Goal: Use online tool/utility

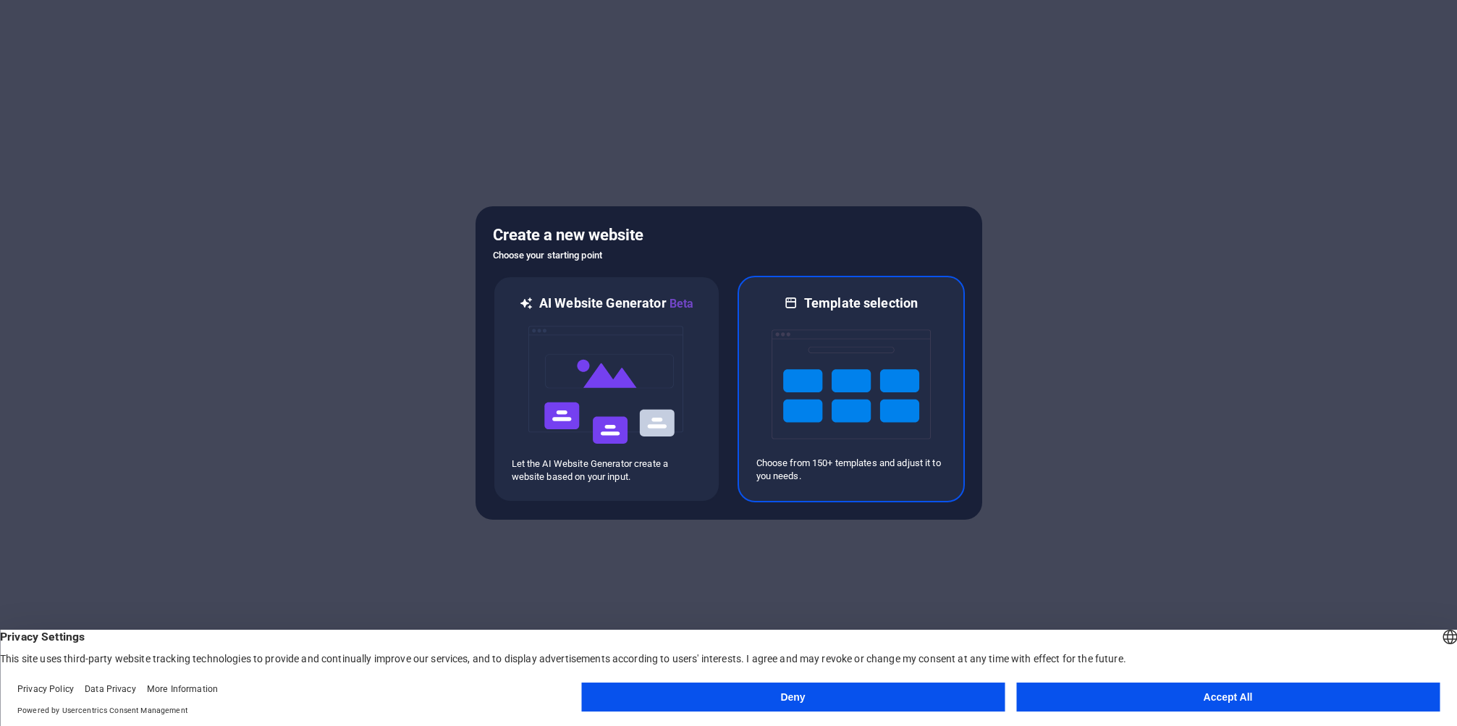
click at [805, 340] on img at bounding box center [851, 384] width 159 height 145
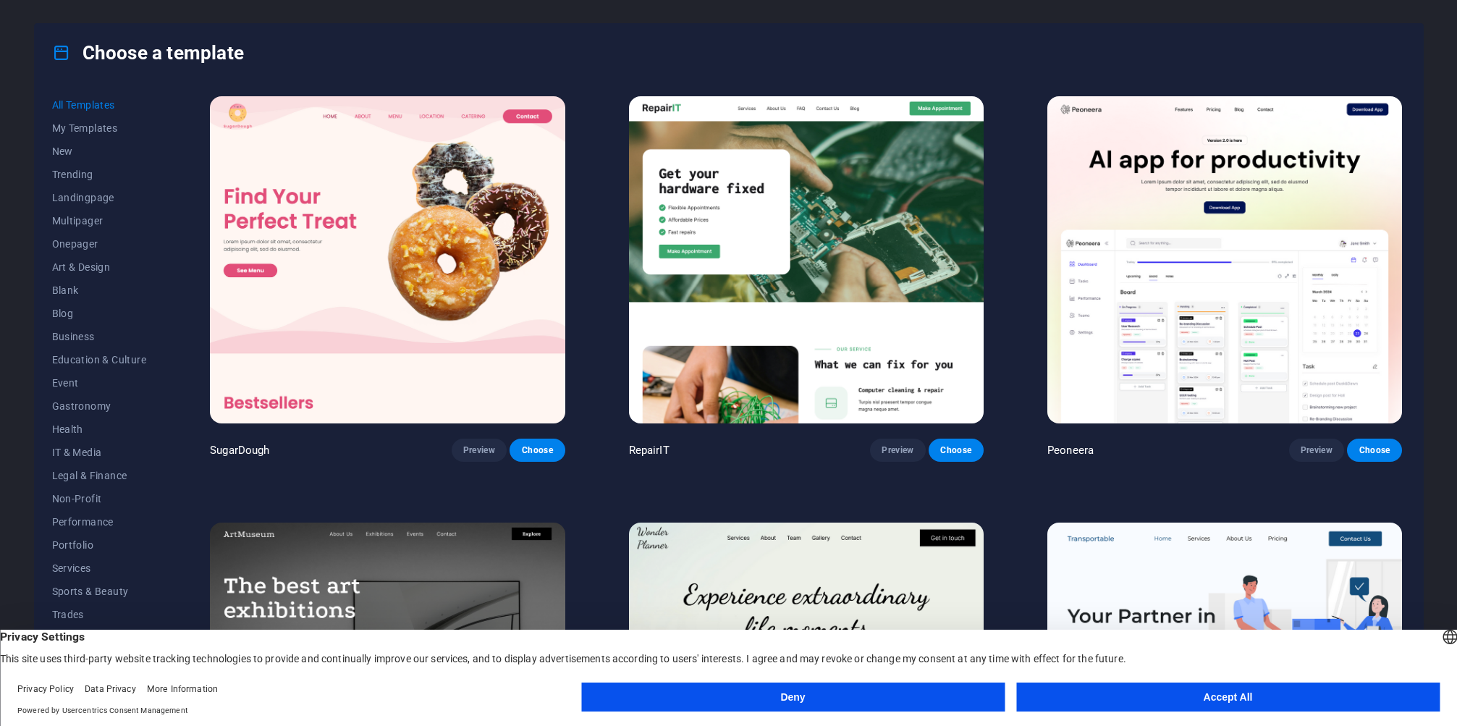
click at [1164, 704] on button "Accept All" at bounding box center [1228, 697] width 424 height 29
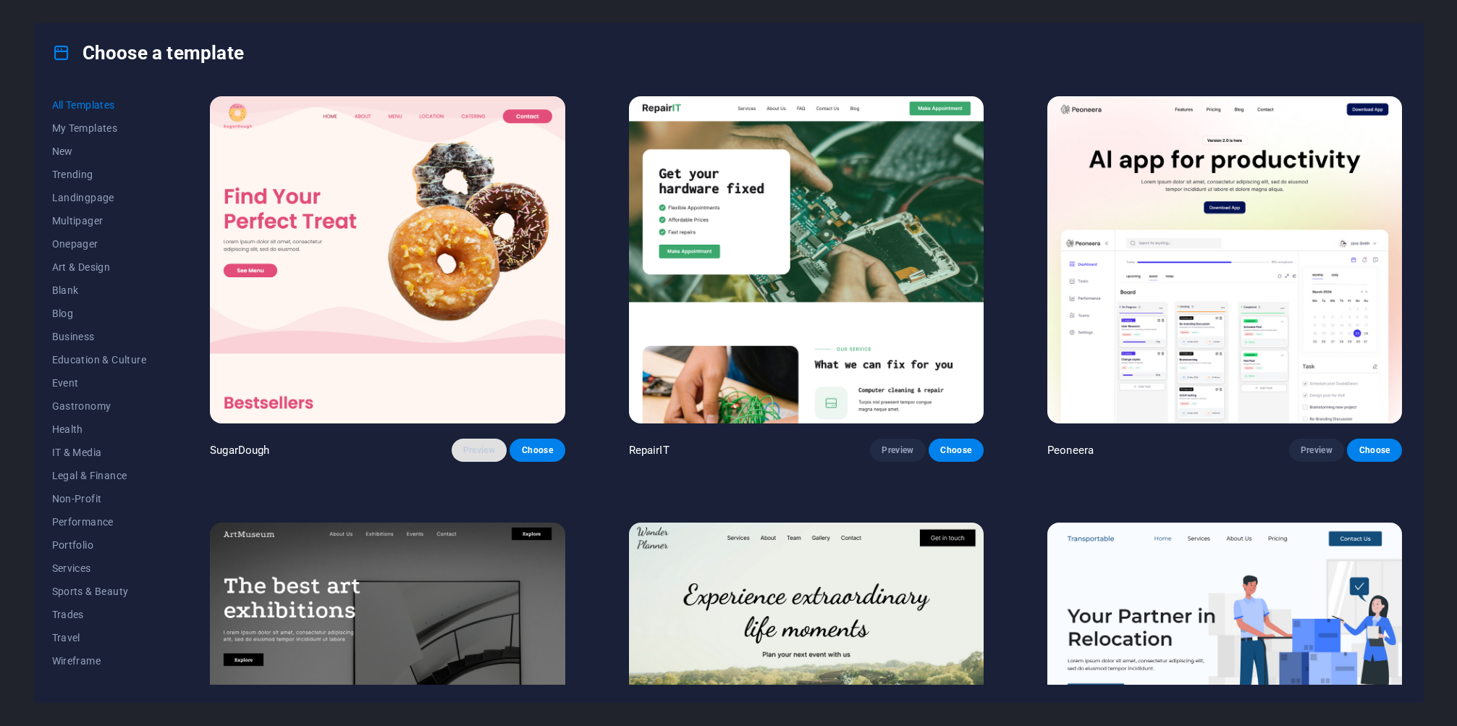
click at [481, 449] on span "Preview" at bounding box center [479, 451] width 32 height 12
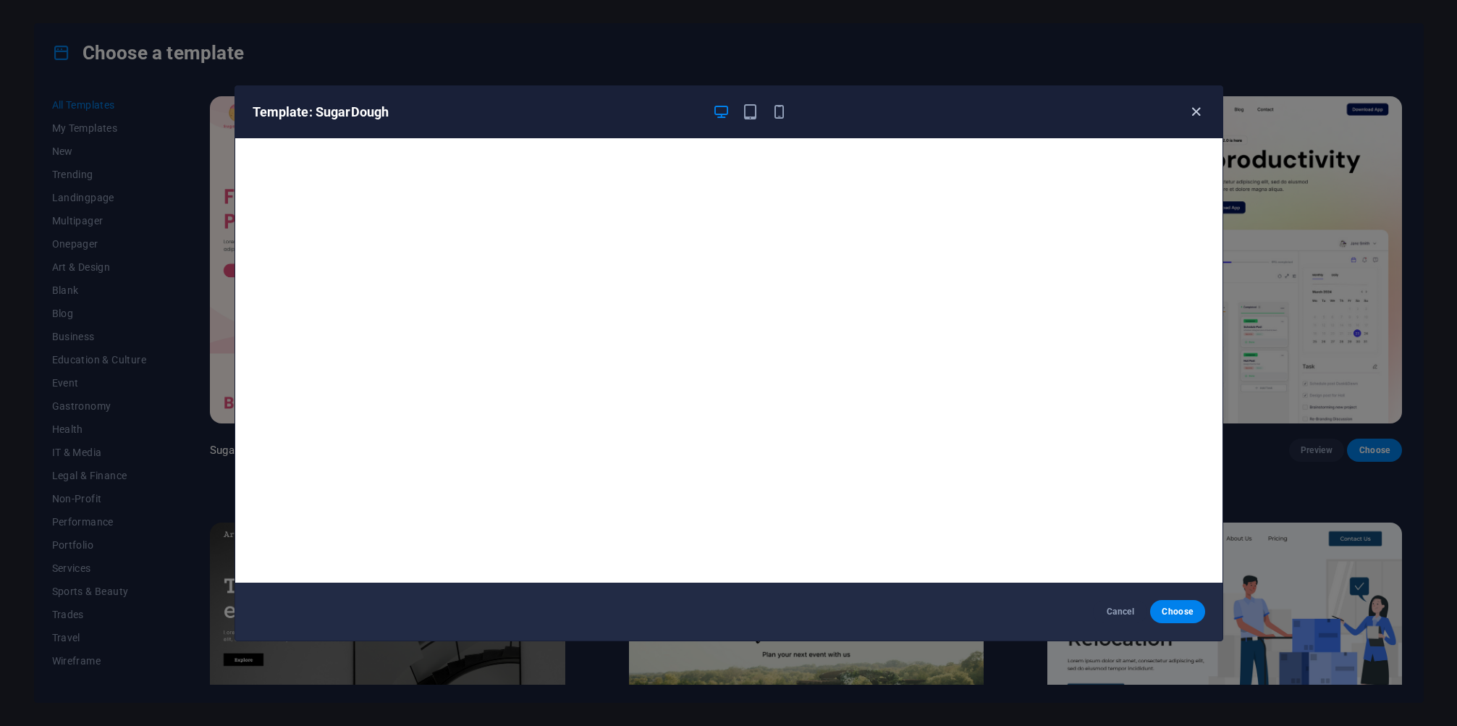
click at [1199, 115] on icon "button" at bounding box center [1196, 112] width 17 height 17
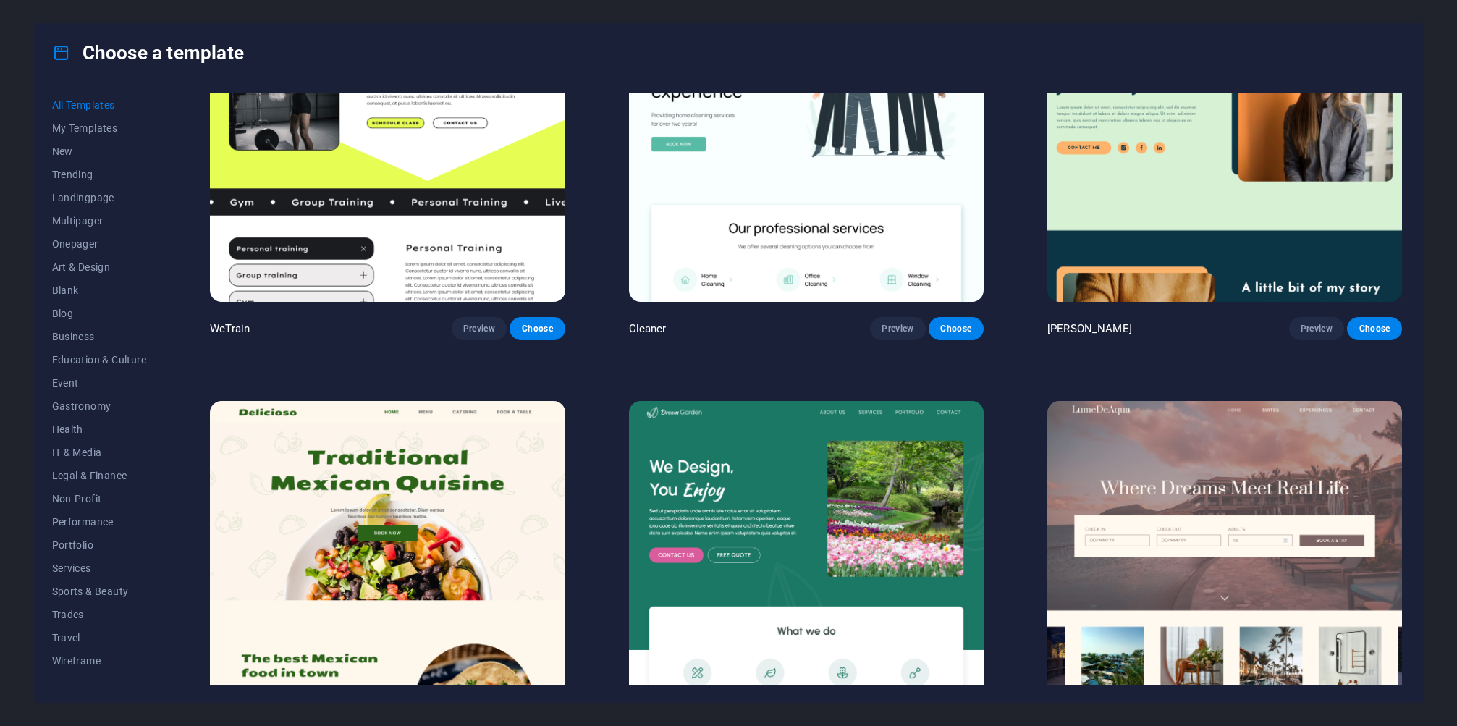
scroll to position [2729, 0]
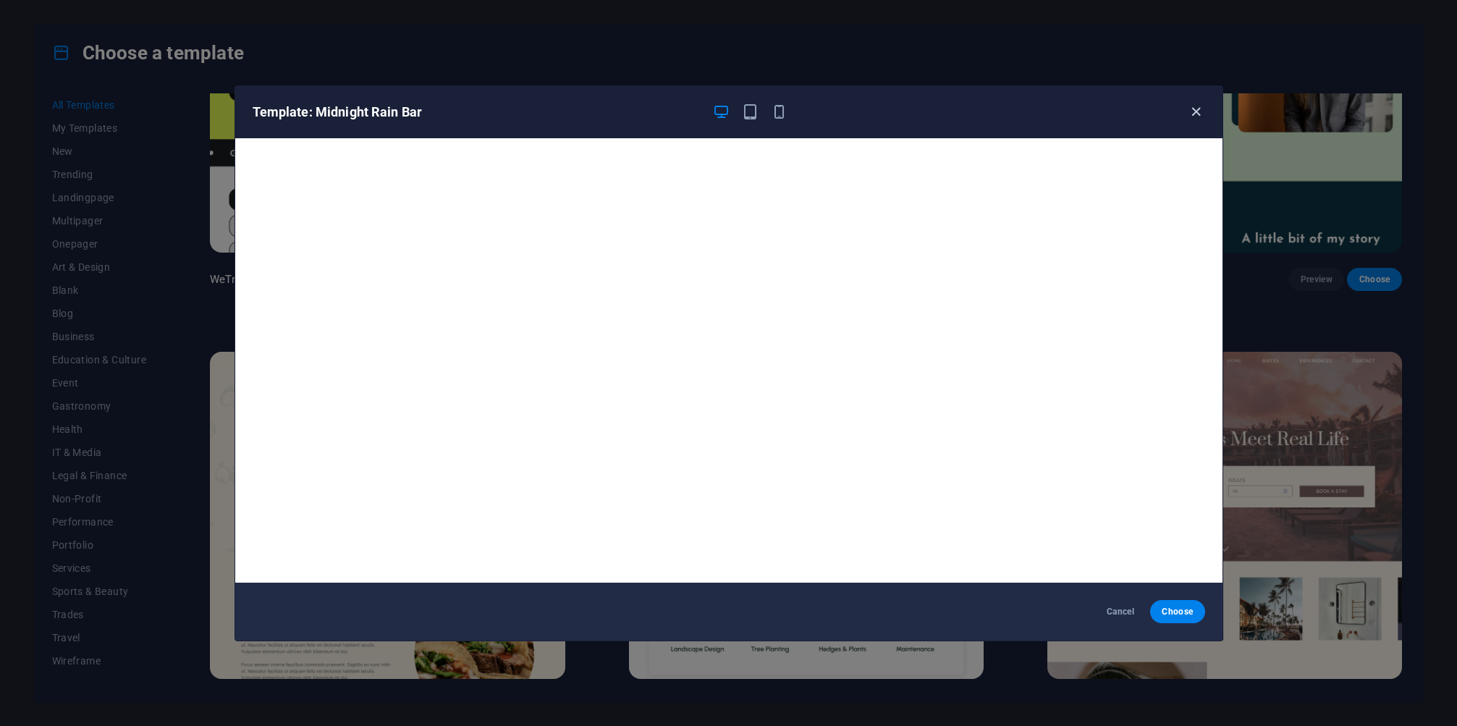
click at [1201, 114] on icon "button" at bounding box center [1196, 112] width 17 height 17
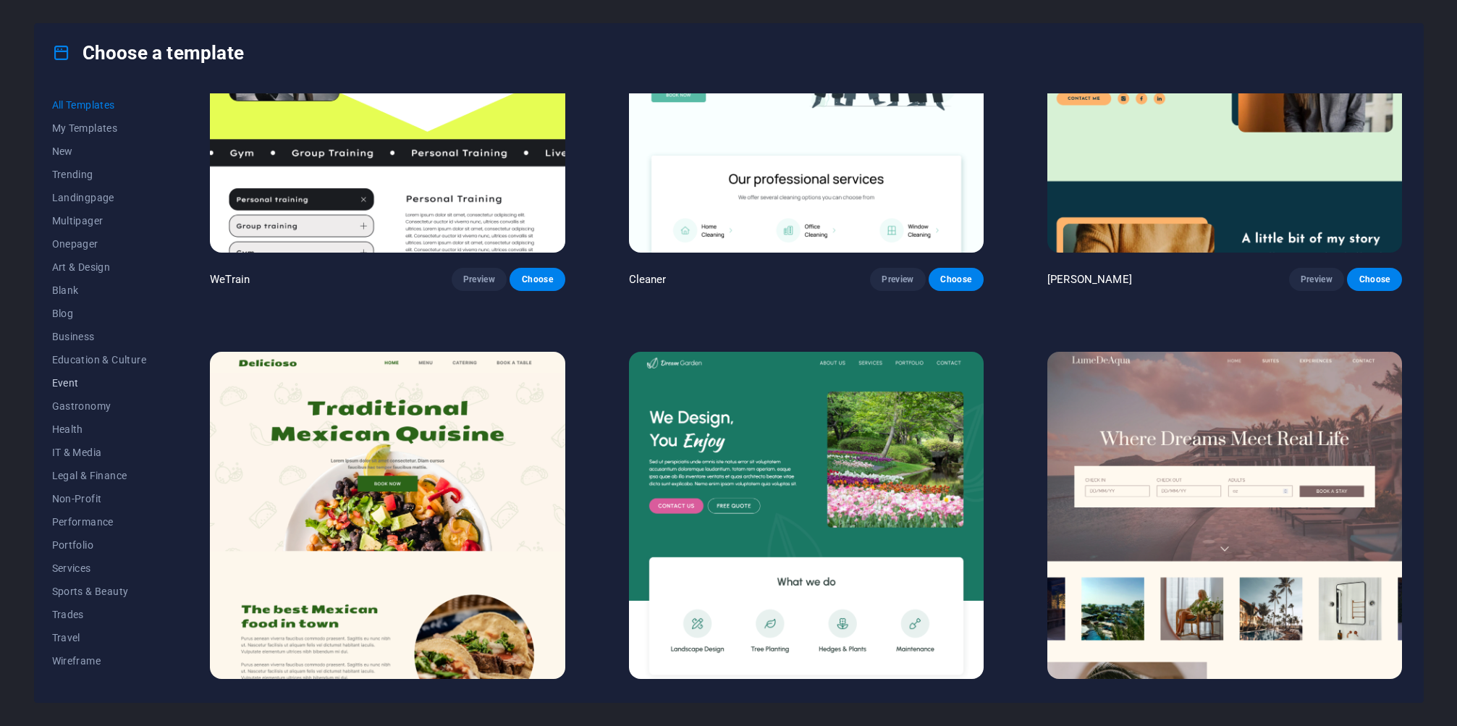
click at [67, 381] on span "Event" at bounding box center [99, 383] width 95 height 12
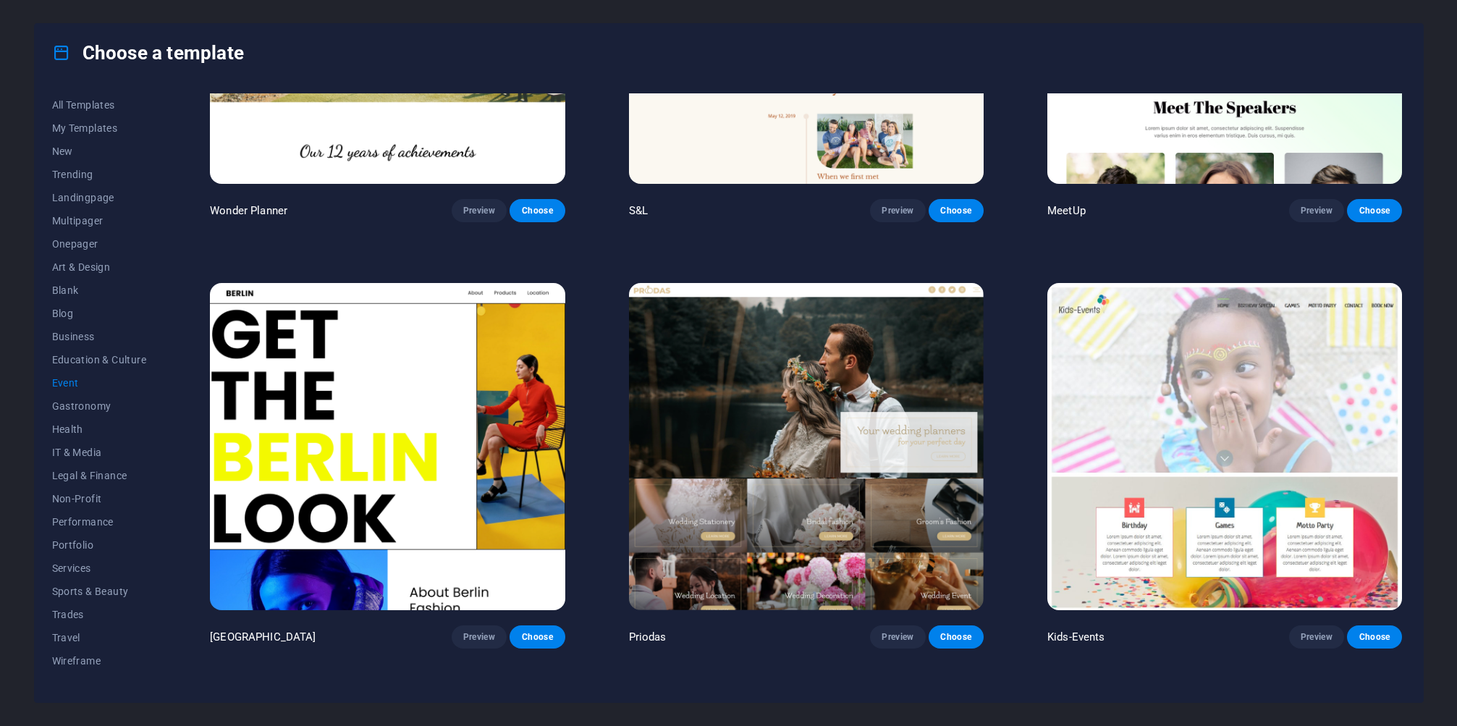
scroll to position [308, 0]
